Goal: Task Accomplishment & Management: Use online tool/utility

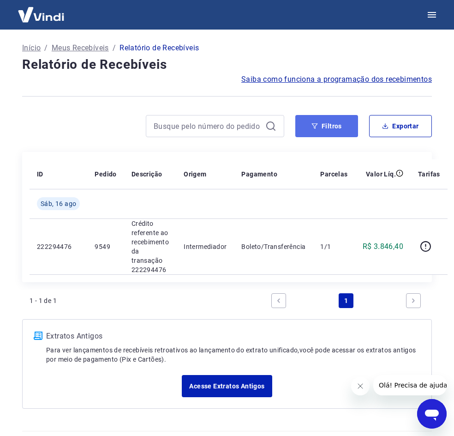
click at [326, 123] on button "Filtros" at bounding box center [327, 126] width 63 height 22
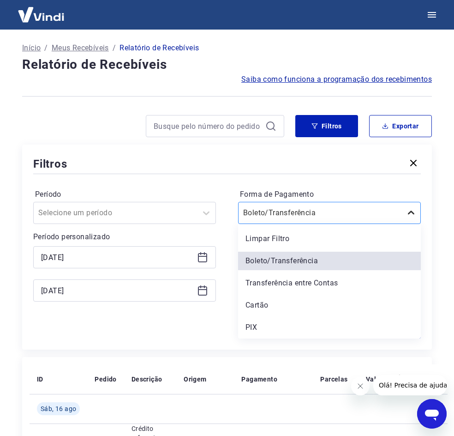
click at [411, 206] on div at bounding box center [411, 213] width 18 height 18
click at [311, 313] on div "Cartão" at bounding box center [329, 305] width 183 height 18
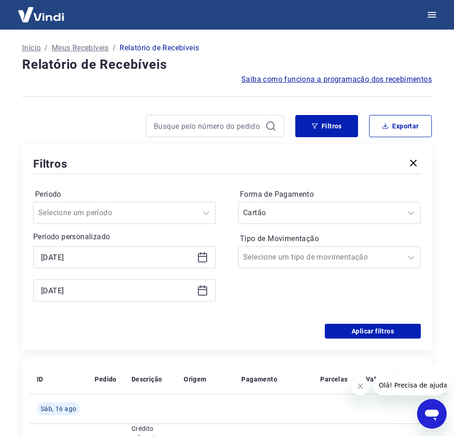
click at [200, 255] on icon at bounding box center [202, 257] width 11 height 11
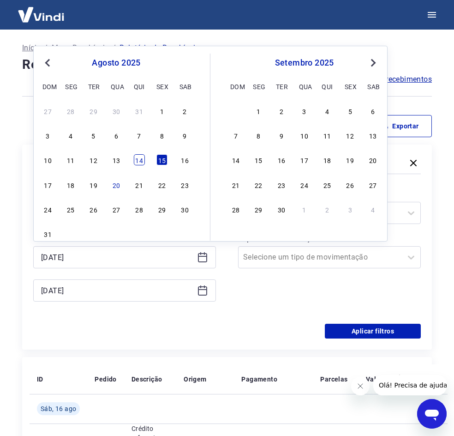
click at [143, 162] on div "14" at bounding box center [139, 159] width 11 height 11
type input "[DATE]"
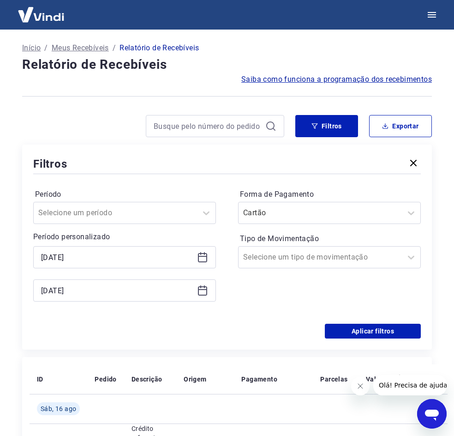
click at [200, 296] on div "[DATE]" at bounding box center [124, 290] width 183 height 22
click at [370, 337] on button "Aplicar filtros" at bounding box center [373, 331] width 96 height 15
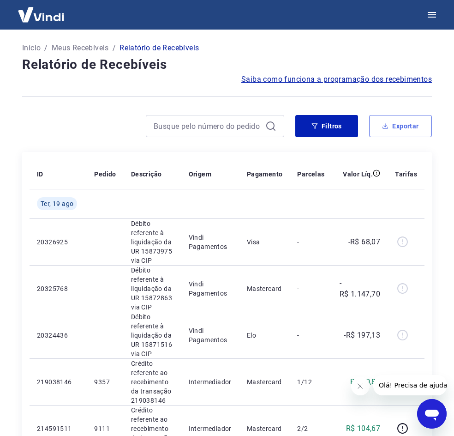
click at [376, 124] on button "Exportar" at bounding box center [400, 126] width 63 height 22
type input "[DATE]"
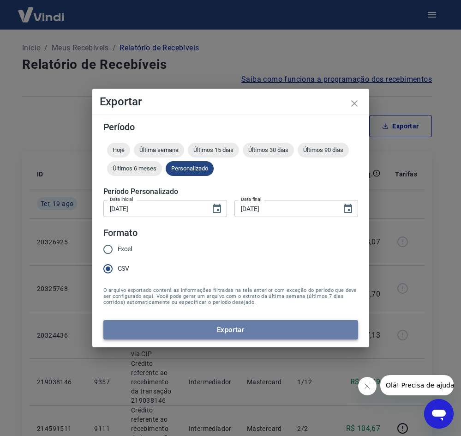
click at [265, 329] on button "Exportar" at bounding box center [230, 329] width 255 height 19
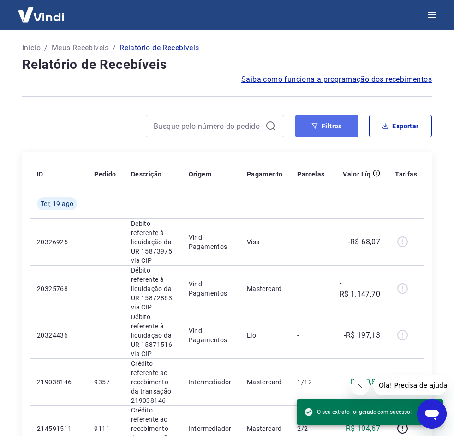
click at [351, 124] on button "Filtros" at bounding box center [327, 126] width 63 height 22
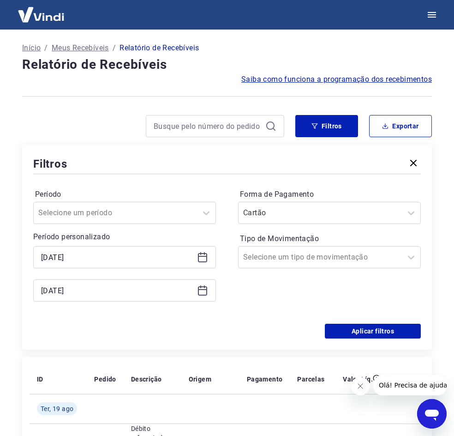
click at [201, 253] on icon at bounding box center [200, 253] width 1 height 3
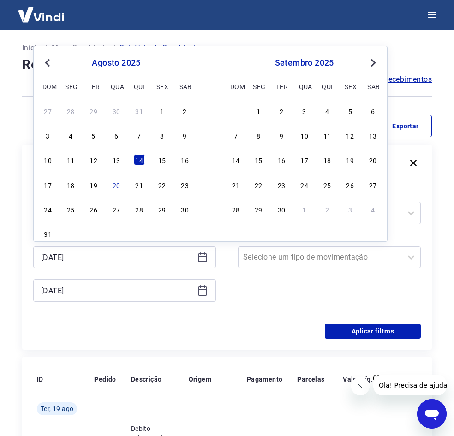
click at [123, 156] on div "10 11 12 13 14 15 16" at bounding box center [116, 159] width 151 height 13
click at [118, 163] on div "13" at bounding box center [116, 159] width 11 height 11
type input "[DATE]"
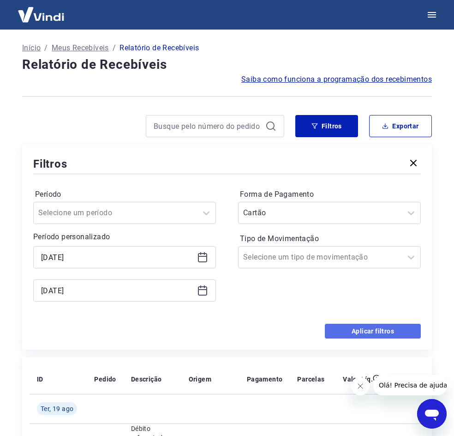
click at [348, 335] on button "Aplicar filtros" at bounding box center [373, 331] width 96 height 15
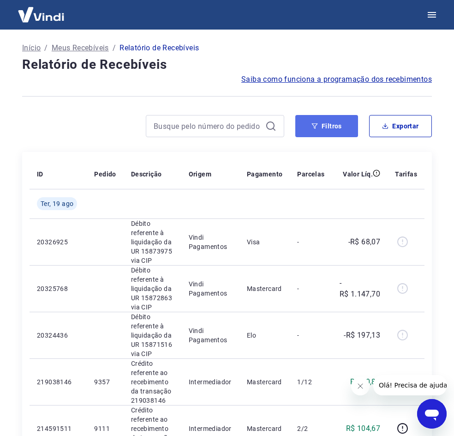
click at [331, 121] on button "Filtros" at bounding box center [327, 126] width 63 height 22
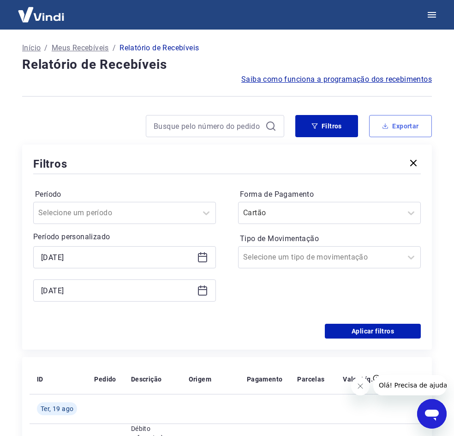
click at [398, 122] on button "Exportar" at bounding box center [400, 126] width 63 height 22
type input "[DATE]"
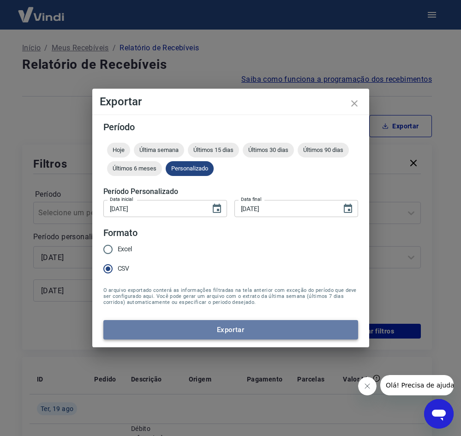
click at [134, 333] on button "Exportar" at bounding box center [230, 329] width 255 height 19
